Goal: Task Accomplishment & Management: Use online tool/utility

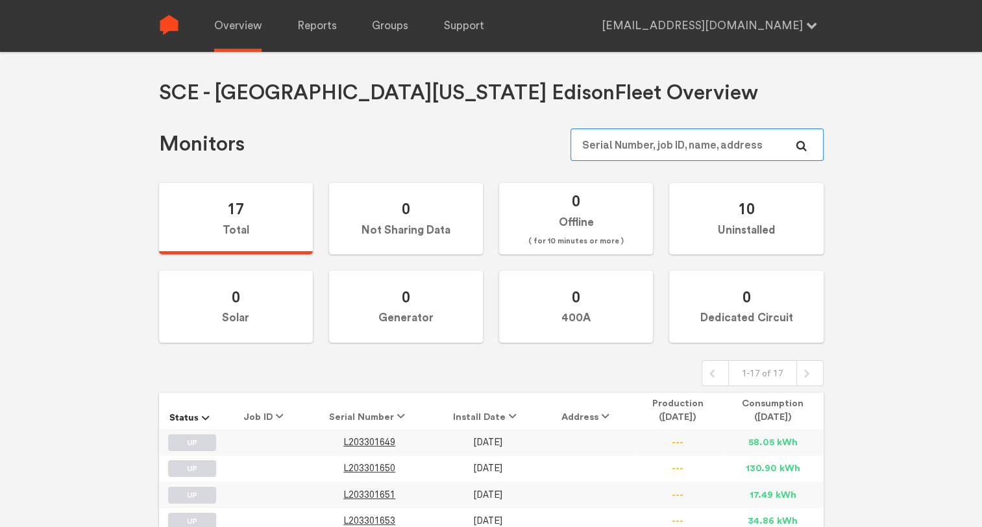
type input "[EMAIL_ADDRESS][DOMAIN_NAME]"
click at [313, 30] on link "Reports" at bounding box center [317, 26] width 40 height 52
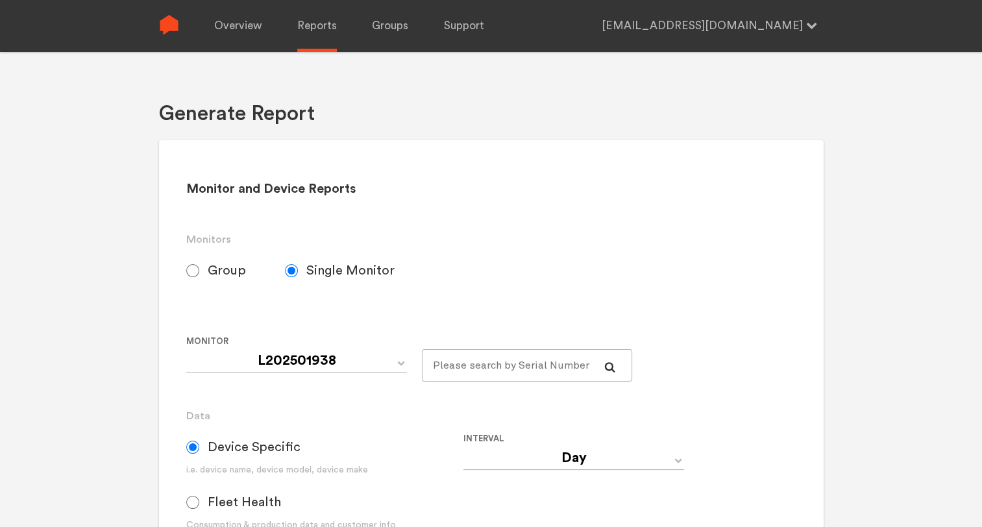
select select "SCE---Southern-[US_STATE]-[GEOGRAPHIC_DATA]-Default"
click at [193, 274] on input "Group" at bounding box center [192, 270] width 13 height 13
radio input "true"
radio input "false"
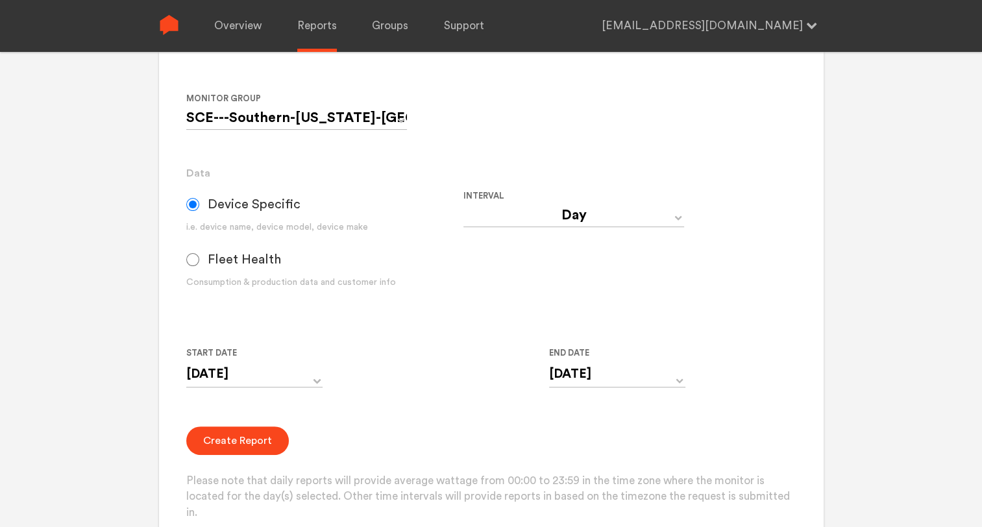
scroll to position [245, 0]
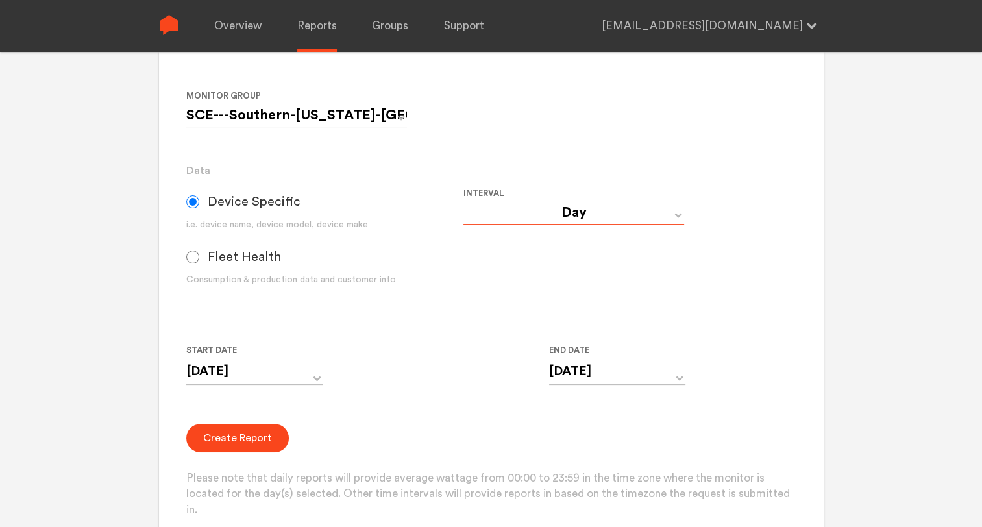
click at [603, 209] on select "Day Year Month Week Hour 30 Minute 15 Minute 5 Minute Minute" at bounding box center [573, 212] width 221 height 23
select select "5 Minute"
click at [463, 201] on select "Day Year Month Week Hour 30 Minute 15 Minute 5 Minute Minute" at bounding box center [573, 212] width 221 height 23
type input "[DATE] 12:00 AM"
type input "[DATE] 11:59 PM"
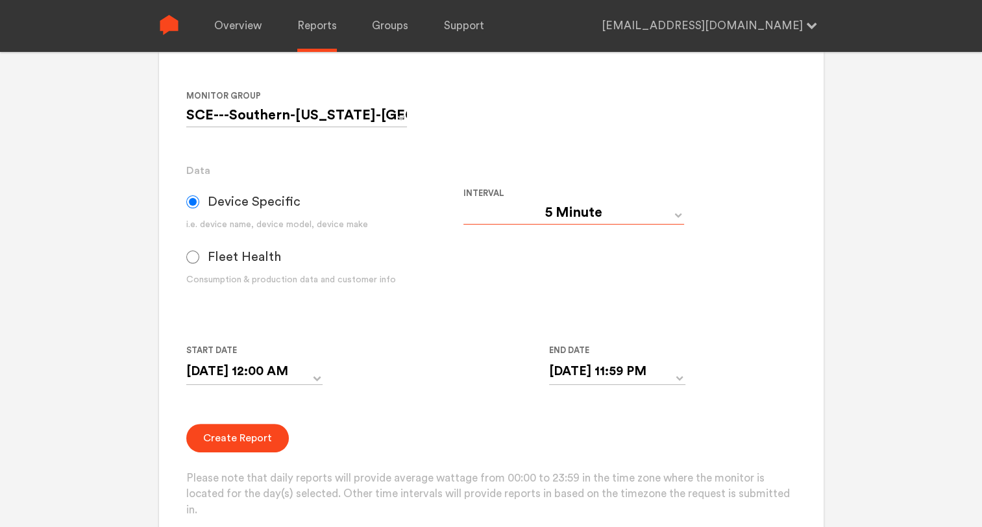
scroll to position [442, 0]
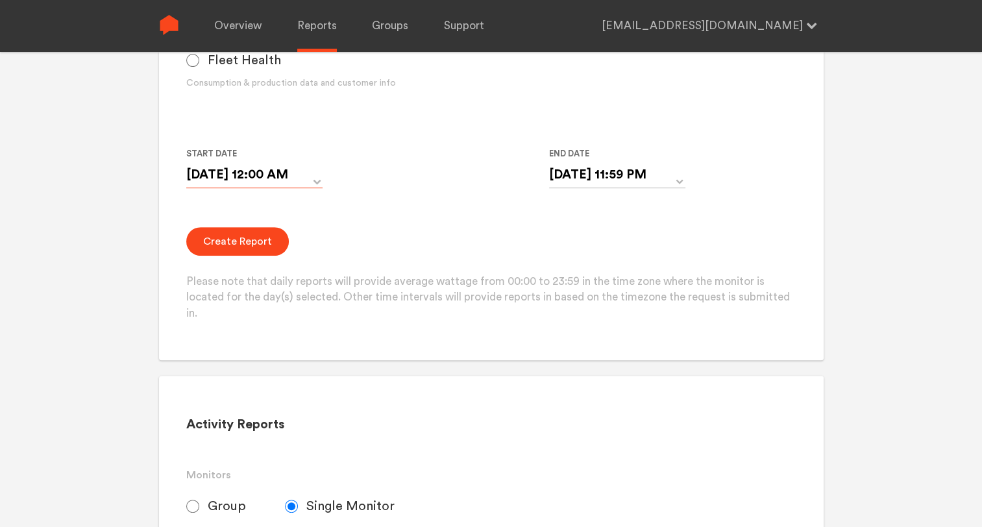
click at [306, 180] on input "[DATE] 12:00 AM" at bounding box center [254, 175] width 136 height 27
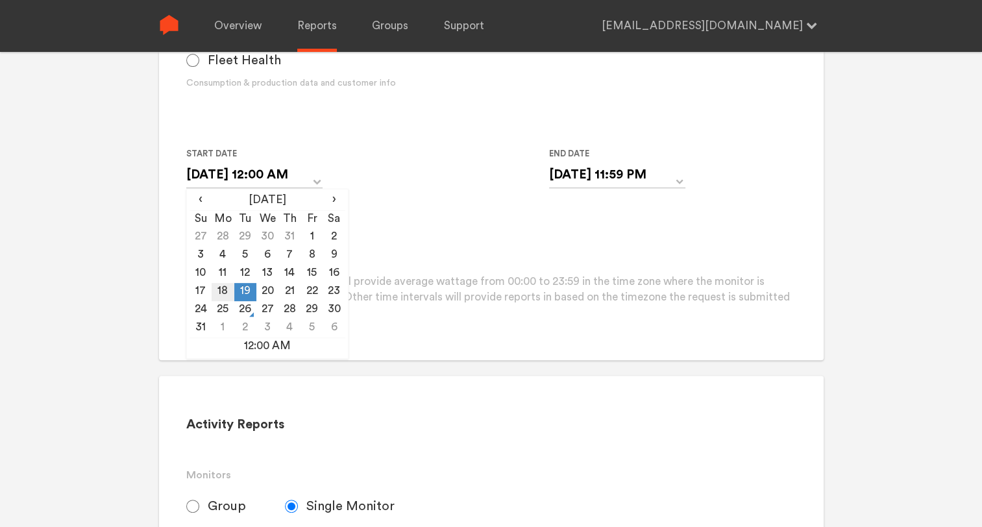
click at [227, 289] on td "18" at bounding box center [223, 292] width 22 height 18
type input "[DATE] 12:00 AM"
click at [392, 199] on div "Start Date [DATE] 12:00 AM ‹ [DATE] › Su Mo Tu We Th Fr Sa 27 28 29 30 31 1 2 3…" at bounding box center [463, 175] width 554 height 59
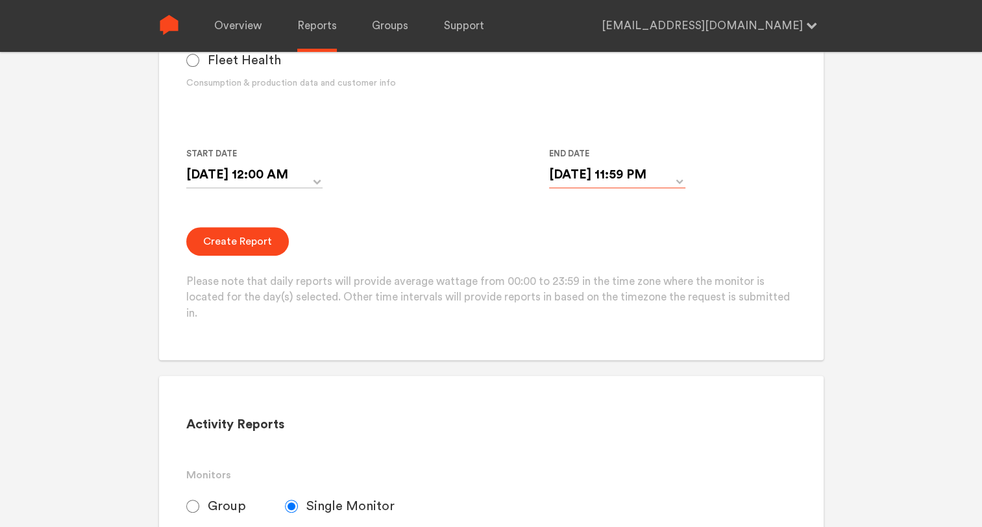
click at [580, 183] on input "[DATE] 11:59 PM" at bounding box center [617, 175] width 136 height 27
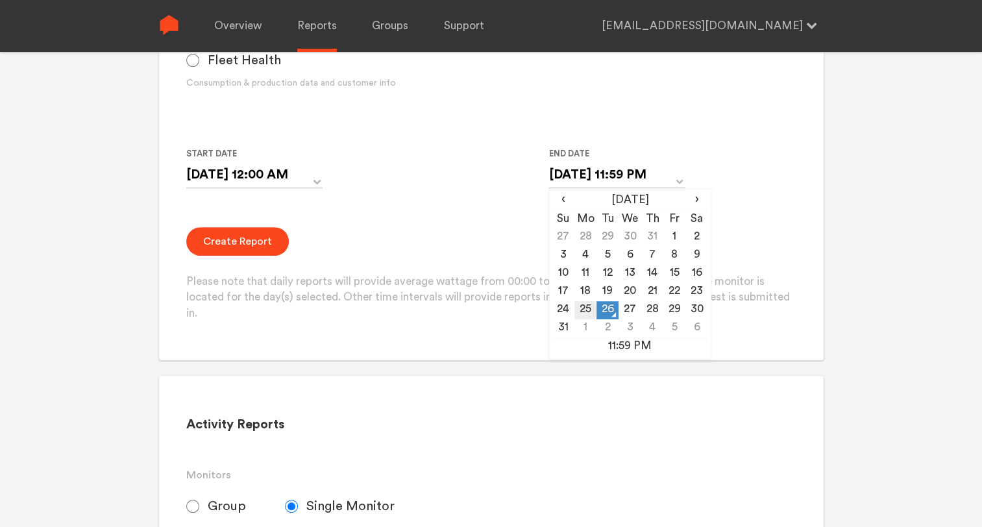
click at [583, 313] on td "25" at bounding box center [585, 310] width 22 height 18
type input "[DATE] 11:59 PM"
click at [459, 232] on div "Create Report Please note that daily reports will provide average wattage from …" at bounding box center [490, 274] width 609 height 95
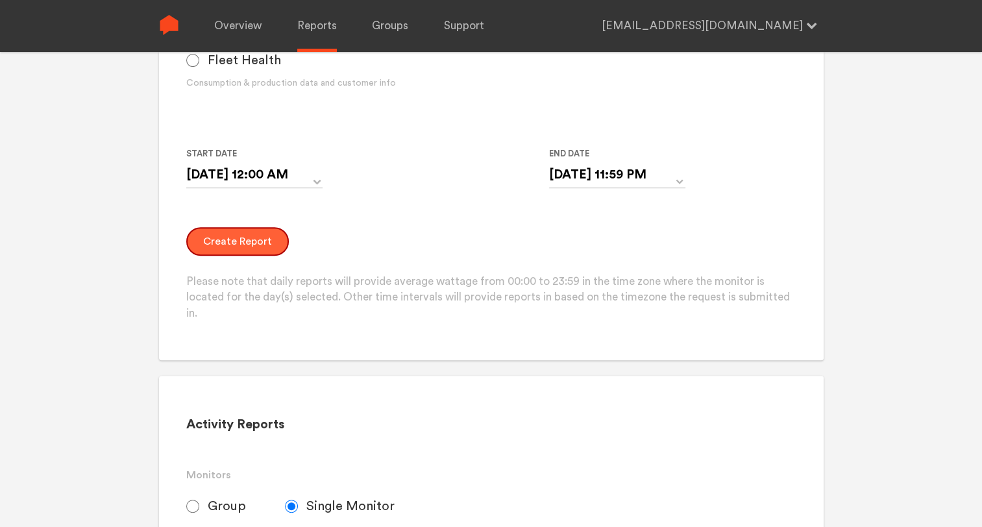
click at [214, 248] on button "Create Report" at bounding box center [237, 241] width 103 height 29
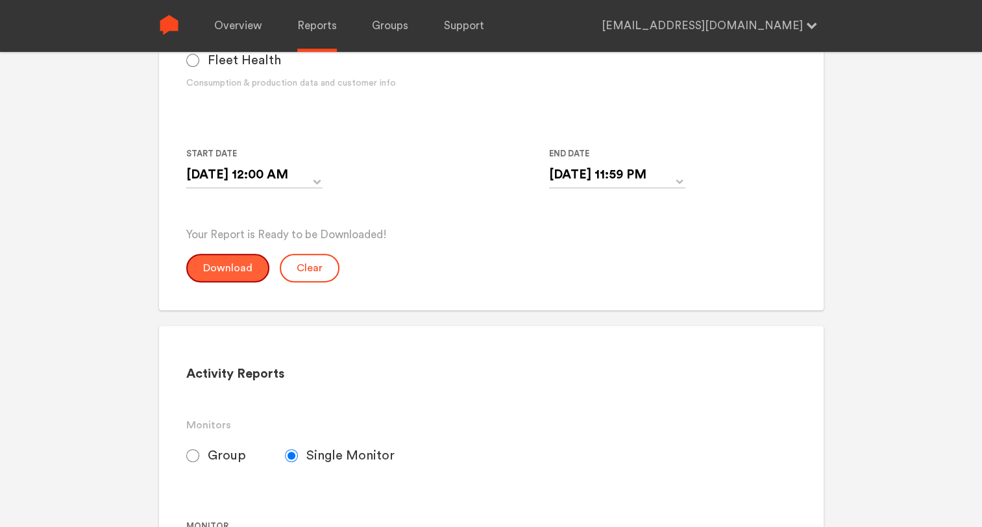
click at [212, 264] on button "Download" at bounding box center [227, 268] width 83 height 29
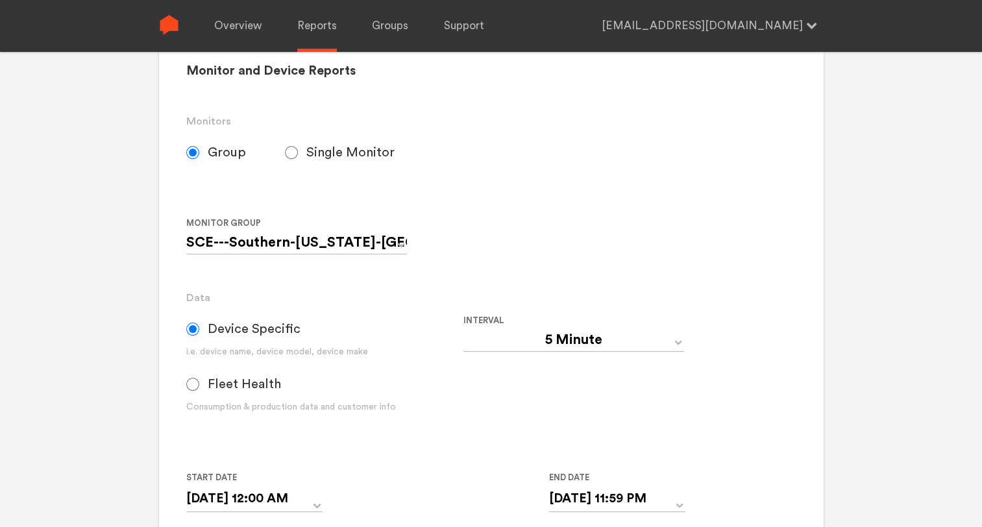
scroll to position [0, 0]
